Goal: Task Accomplishment & Management: Use online tool/utility

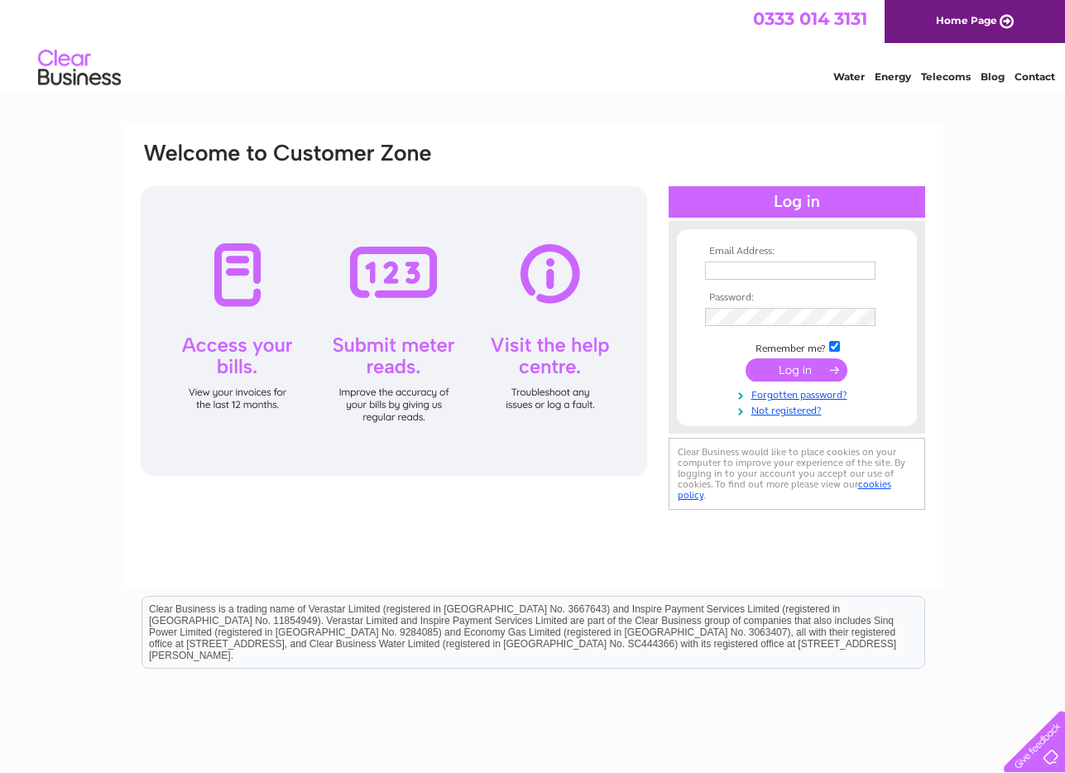
type input "[PERSON_NAME][EMAIL_ADDRESS][DOMAIN_NAME][PERSON_NAME]"
click at [819, 363] on input "submit" at bounding box center [797, 369] width 102 height 23
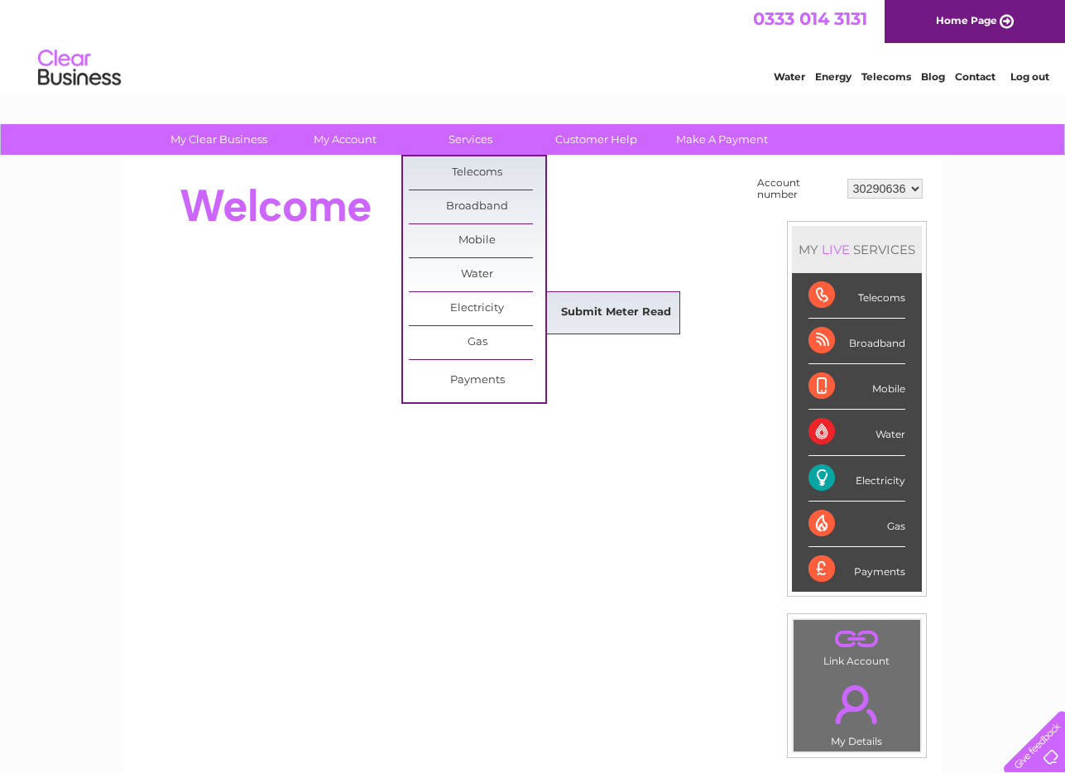
click at [628, 316] on link "Submit Meter Read" at bounding box center [616, 312] width 137 height 33
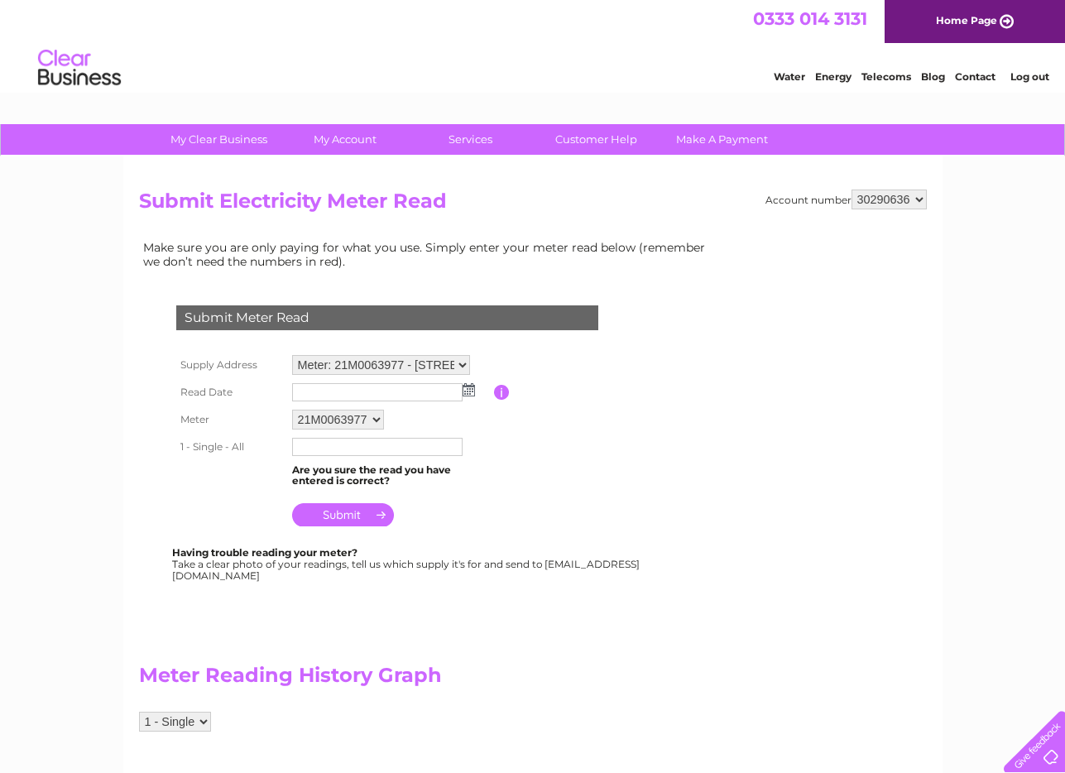
click at [469, 391] on img at bounding box center [469, 389] width 12 height 13
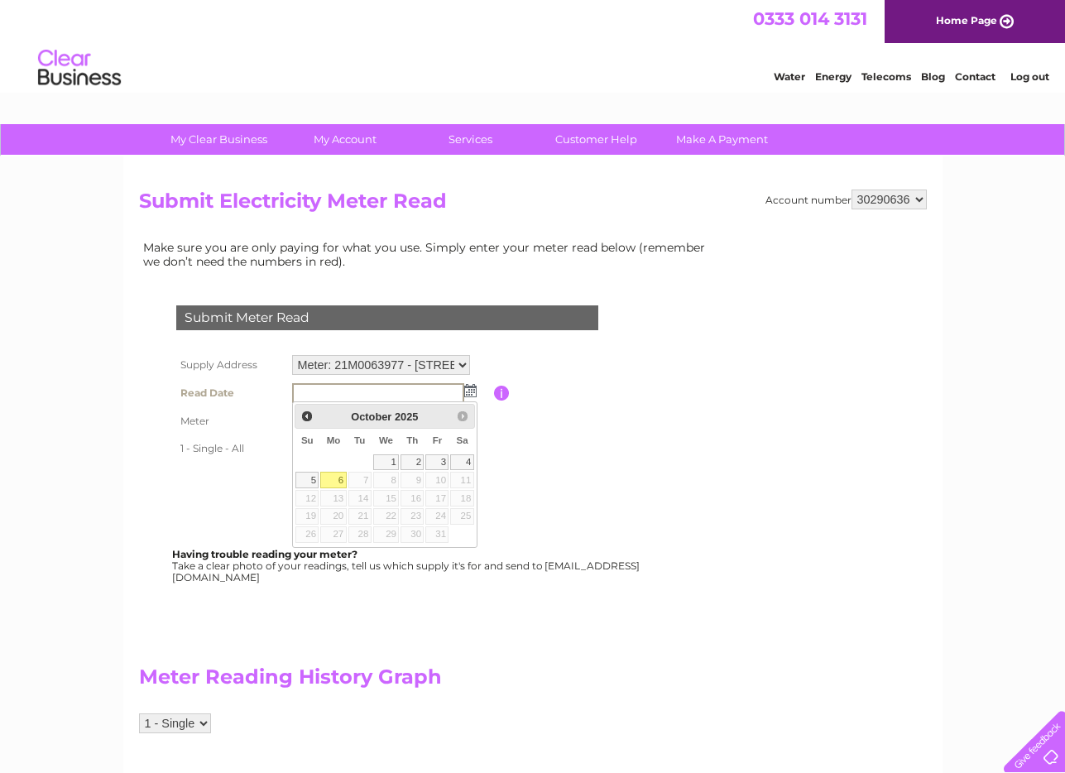
click at [334, 480] on link "6" at bounding box center [333, 480] width 26 height 17
type input "2025/10/06"
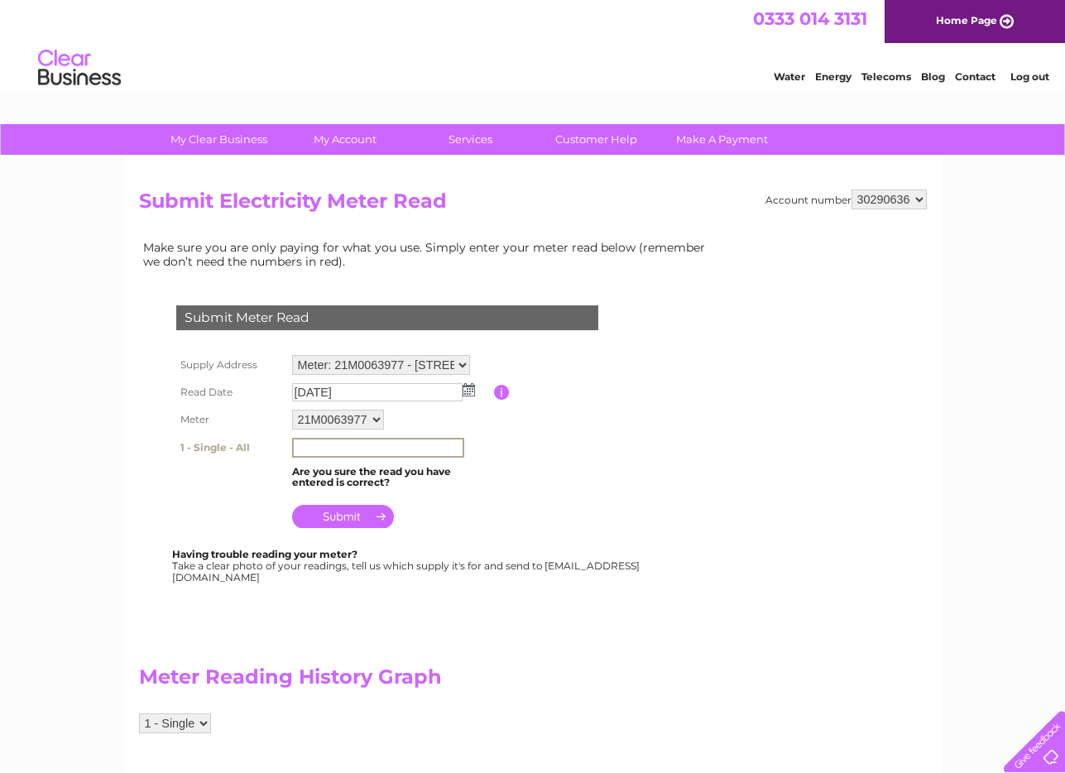
click at [320, 453] on input "text" at bounding box center [378, 448] width 172 height 20
type input "51332"
click at [362, 520] on input "submit" at bounding box center [343, 516] width 102 height 23
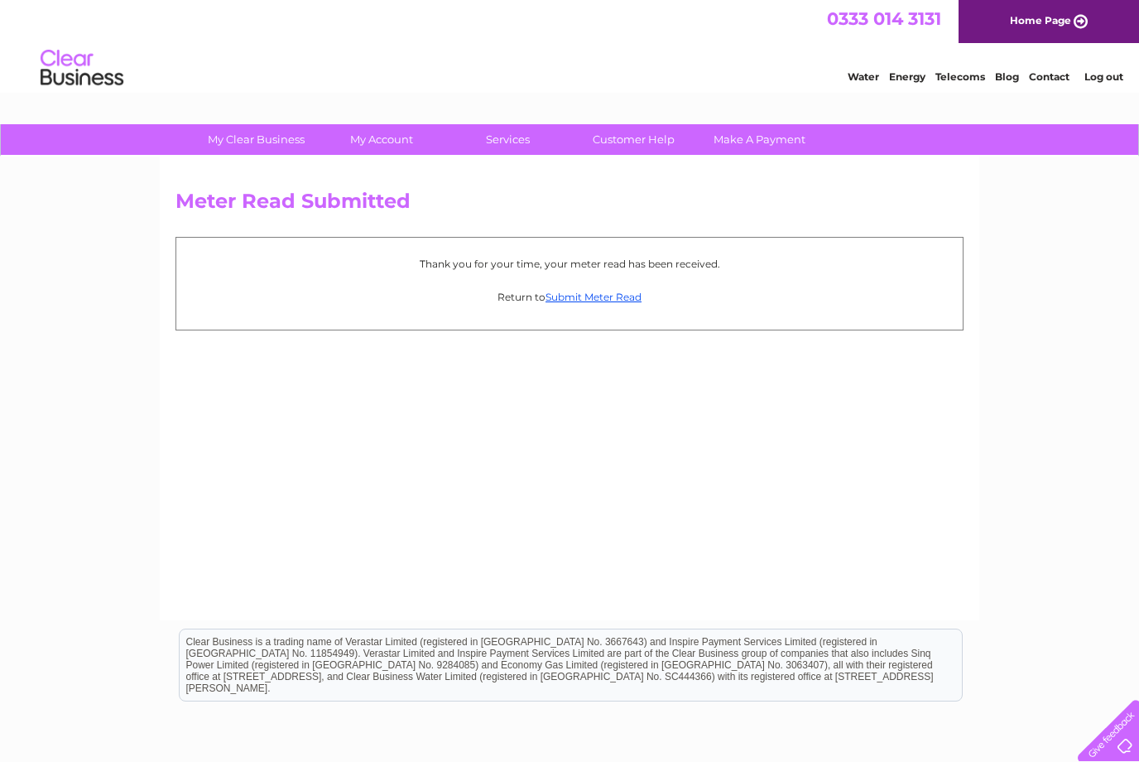
drag, startPoint x: 946, startPoint y: 677, endPoint x: 188, endPoint y: 646, distance: 758.9
click at [188, 646] on div "Clear Business is a trading name of Verastar Limited (registered in [GEOGRAPHIC…" at bounding box center [571, 664] width 782 height 71
drag, startPoint x: 188, startPoint y: 646, endPoint x: 184, endPoint y: 637, distance: 10.0
click at [184, 637] on div "Clear Business is a trading name of Verastar Limited (registered in [GEOGRAPHIC…" at bounding box center [571, 664] width 782 height 71
drag, startPoint x: 187, startPoint y: 638, endPoint x: 958, endPoint y: 683, distance: 772.0
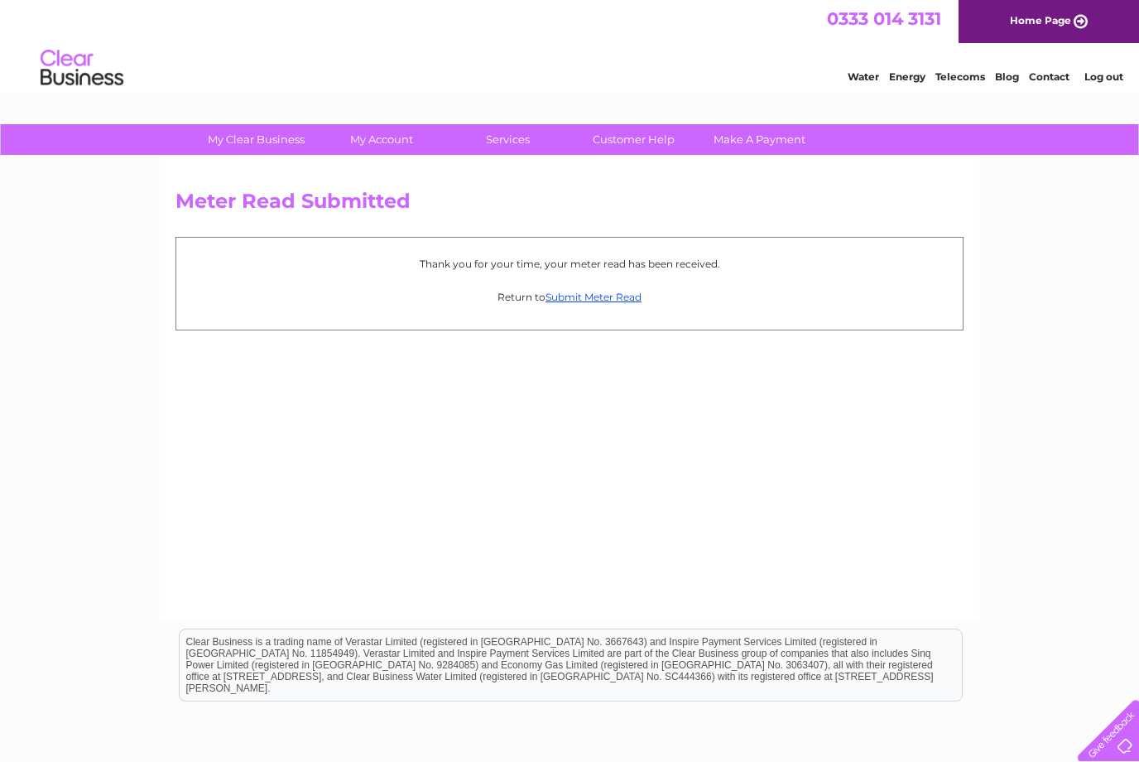
click at [958, 683] on div "Clear Business is a trading name of Verastar Limited (registered in [GEOGRAPHIC…" at bounding box center [571, 664] width 782 height 71
click at [703, 651] on div "Clear Business is a trading name of Verastar Limited (registered in [GEOGRAPHIC…" at bounding box center [571, 664] width 782 height 71
drag, startPoint x: 948, startPoint y: 679, endPoint x: 174, endPoint y: 640, distance: 775.0
click at [174, 640] on html "Clear Business is a trading name of Verastar Limited (registered in [GEOGRAPHIC…" at bounding box center [569, 673] width 1139 height 106
drag, startPoint x: 174, startPoint y: 20, endPoint x: 361, endPoint y: 488, distance: 503.7
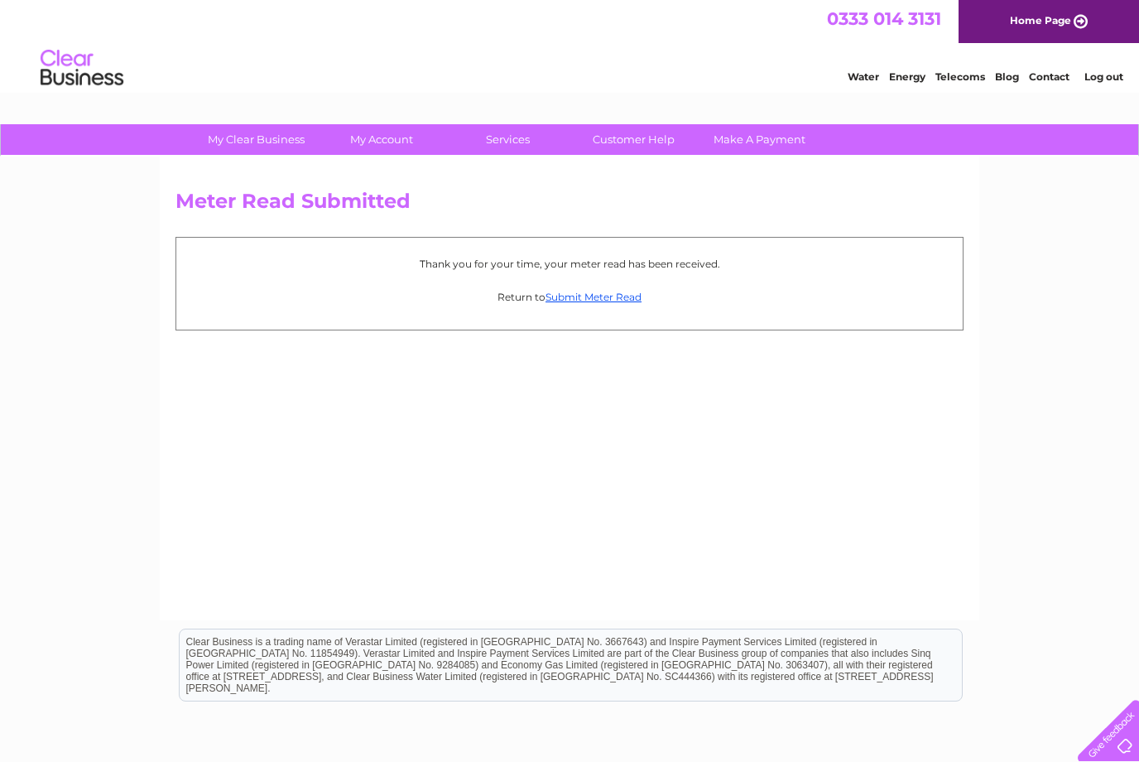
click at [361, 486] on div "Meter Read Submitted Thank you for your time, your meter read has been received…" at bounding box center [570, 388] width 820 height 464
click at [223, 625] on html "Clear Business is a trading name of Verastar Limited (registered in [GEOGRAPHIC…" at bounding box center [569, 673] width 1139 height 106
drag, startPoint x: 187, startPoint y: 640, endPoint x: 947, endPoint y: 677, distance: 760.8
click at [947, 677] on div "Clear Business is a trading name of Verastar Limited (registered in [GEOGRAPHIC…" at bounding box center [571, 664] width 782 height 71
click at [550, 642] on div "Clear Business is a trading name of Verastar Limited (registered in [GEOGRAPHIC…" at bounding box center [571, 664] width 782 height 71
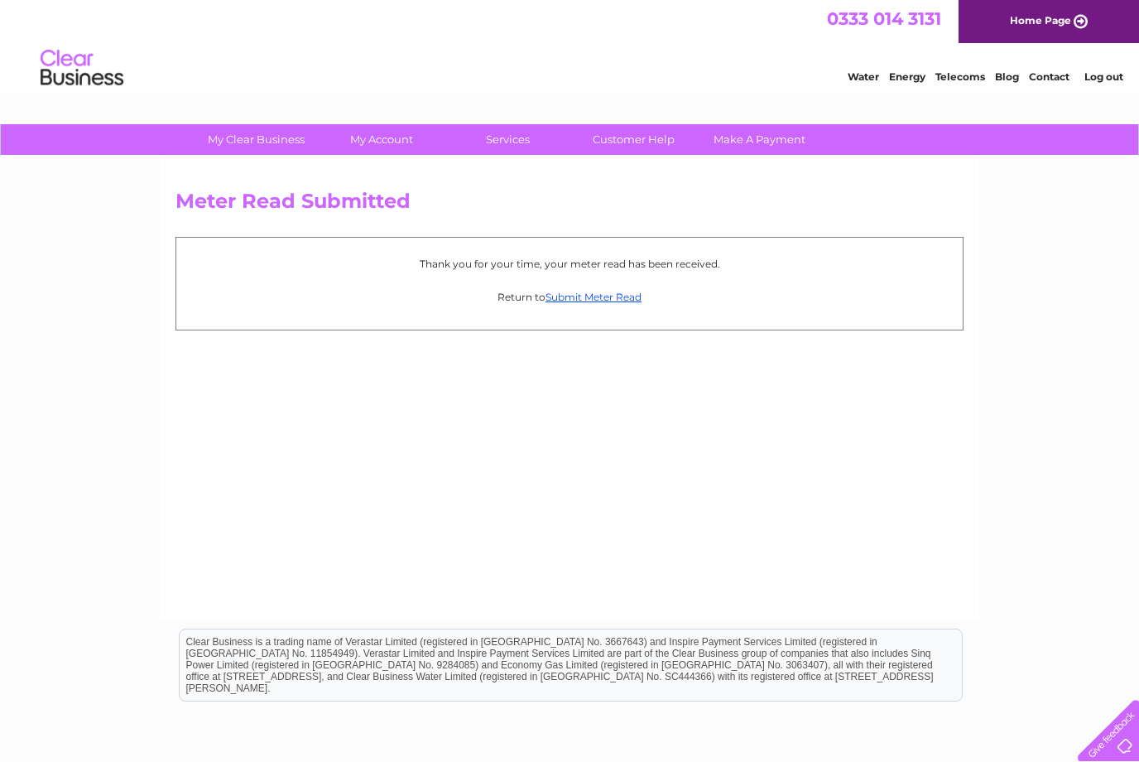
drag, startPoint x: 188, startPoint y: 640, endPoint x: 945, endPoint y: 677, distance: 757.5
click at [945, 677] on div "Clear Business is a trading name of Verastar Limited (registered in [GEOGRAPHIC…" at bounding box center [571, 664] width 782 height 71
